Goal: Information Seeking & Learning: Learn about a topic

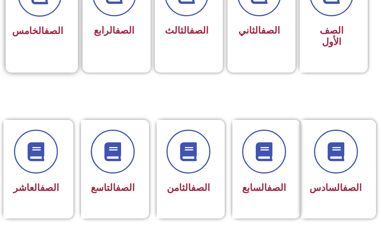
scroll to position [265, 0]
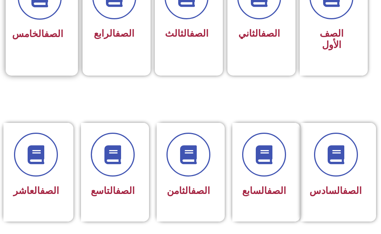
click at [42, 25] on div "الصف الخامس" at bounding box center [39, 34] width 47 height 18
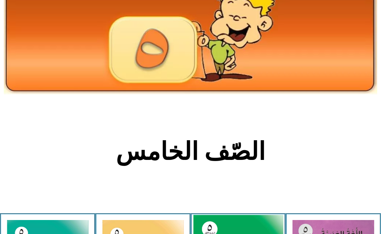
scroll to position [189, 0]
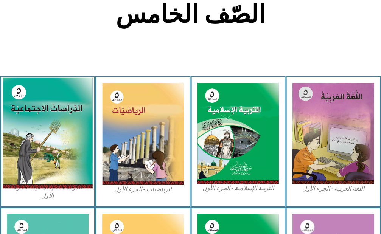
click at [32, 134] on img at bounding box center [48, 133] width 90 height 111
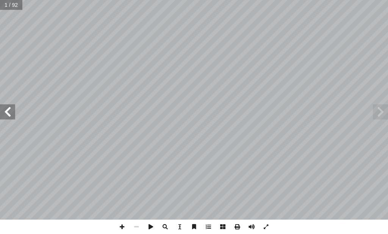
click at [12, 110] on span at bounding box center [7, 112] width 15 height 15
click at [12, 117] on span at bounding box center [7, 112] width 15 height 15
click at [10, 116] on span at bounding box center [7, 112] width 15 height 15
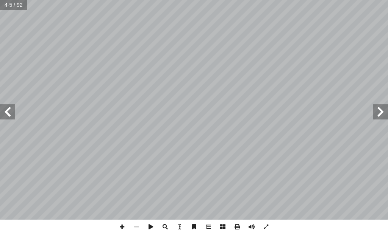
click at [10, 115] on span at bounding box center [7, 112] width 15 height 15
click at [9, 115] on span at bounding box center [7, 112] width 15 height 15
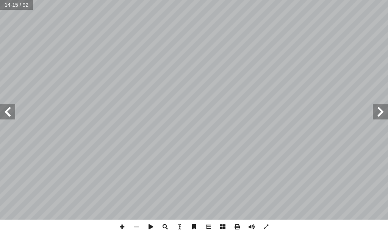
click at [0, 109] on span at bounding box center [7, 112] width 15 height 15
click at [14, 109] on span at bounding box center [7, 112] width 15 height 15
click at [7, 113] on span at bounding box center [7, 112] width 15 height 15
click at [125, 227] on span at bounding box center [122, 227] width 14 height 14
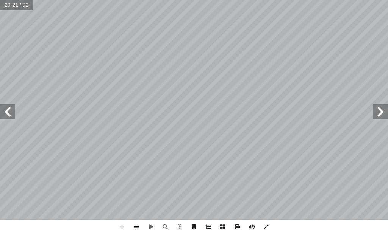
click at [134, 228] on span at bounding box center [136, 227] width 14 height 14
click at [115, 224] on span at bounding box center [122, 227] width 14 height 14
click at [139, 230] on span at bounding box center [136, 227] width 14 height 14
click at [9, 117] on span at bounding box center [7, 112] width 15 height 15
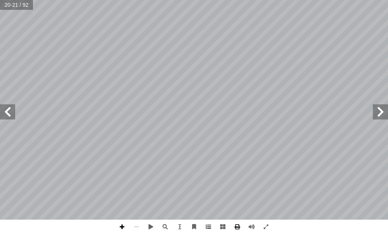
click at [117, 229] on span at bounding box center [122, 227] width 14 height 14
click at [301, 51] on html "الصفحة الرئيسية الصف الأول الصف الثاني الصف الثالث الصف الرابع الصف الخامس الصف…" at bounding box center [194, 25] width 388 height 51
click at [384, 111] on span at bounding box center [380, 112] width 15 height 15
